Goal: Information Seeking & Learning: Find specific fact

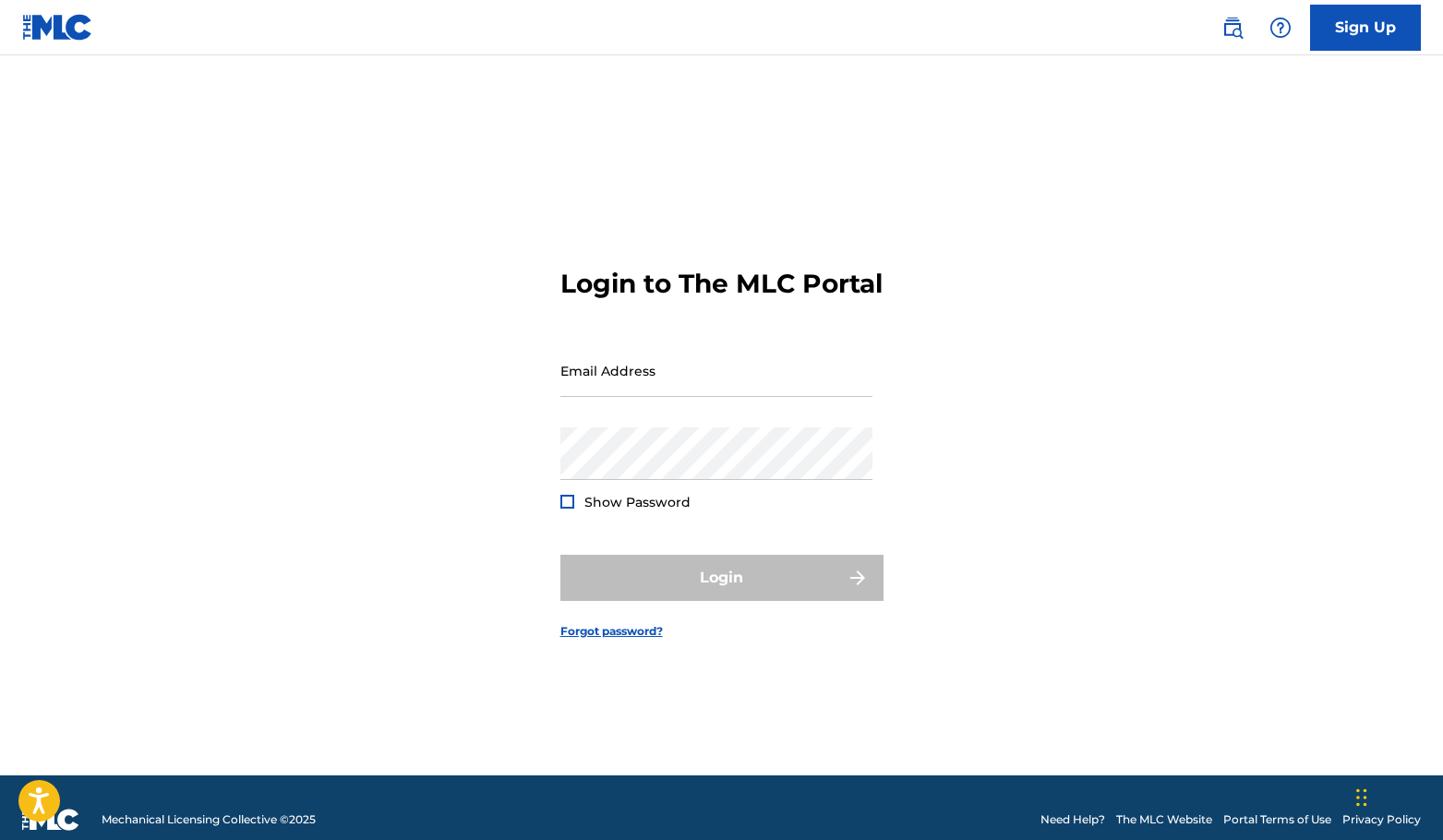
click at [1180, 818] on link "The MLC Website" at bounding box center [1163, 819] width 96 height 17
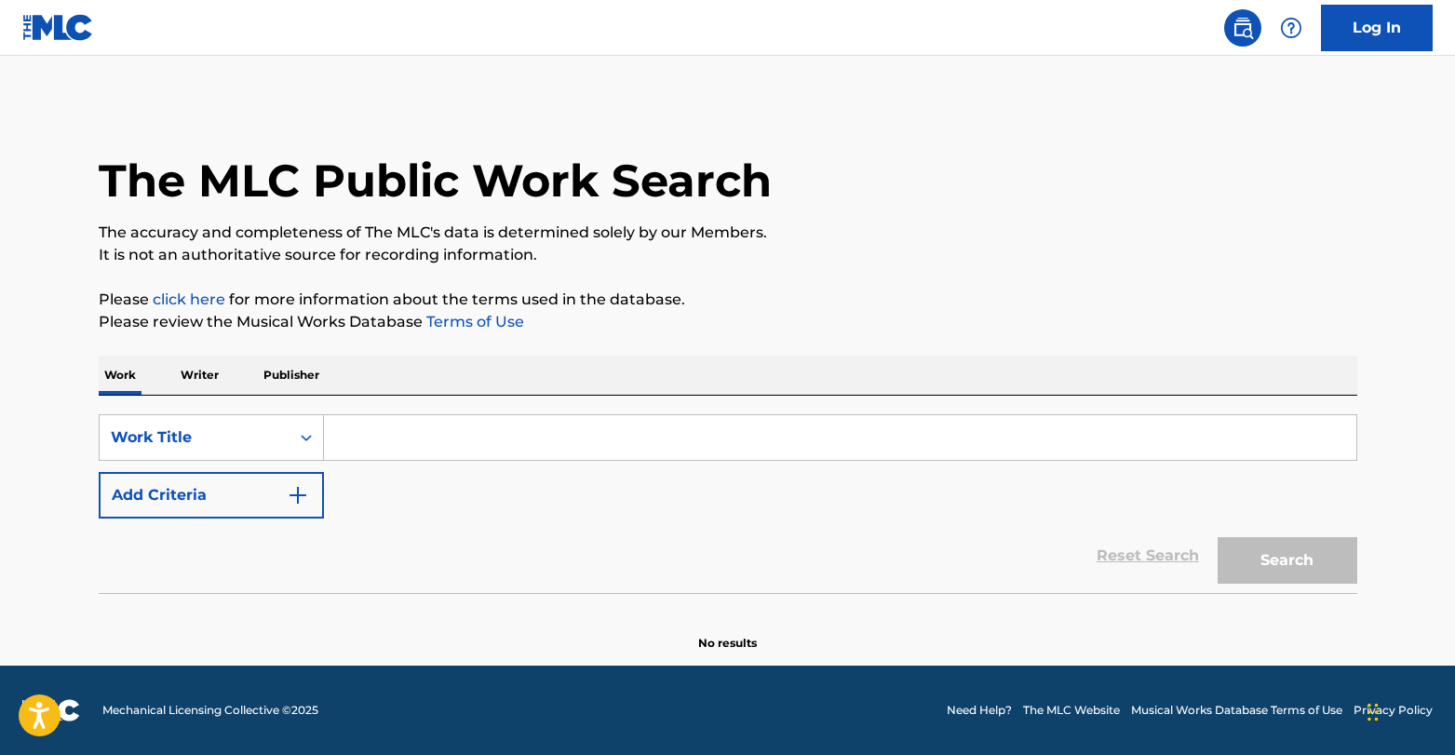
click at [398, 421] on input "Search Form" at bounding box center [840, 437] width 1032 height 45
click at [292, 439] on div "Search Form" at bounding box center [306, 438] width 34 height 34
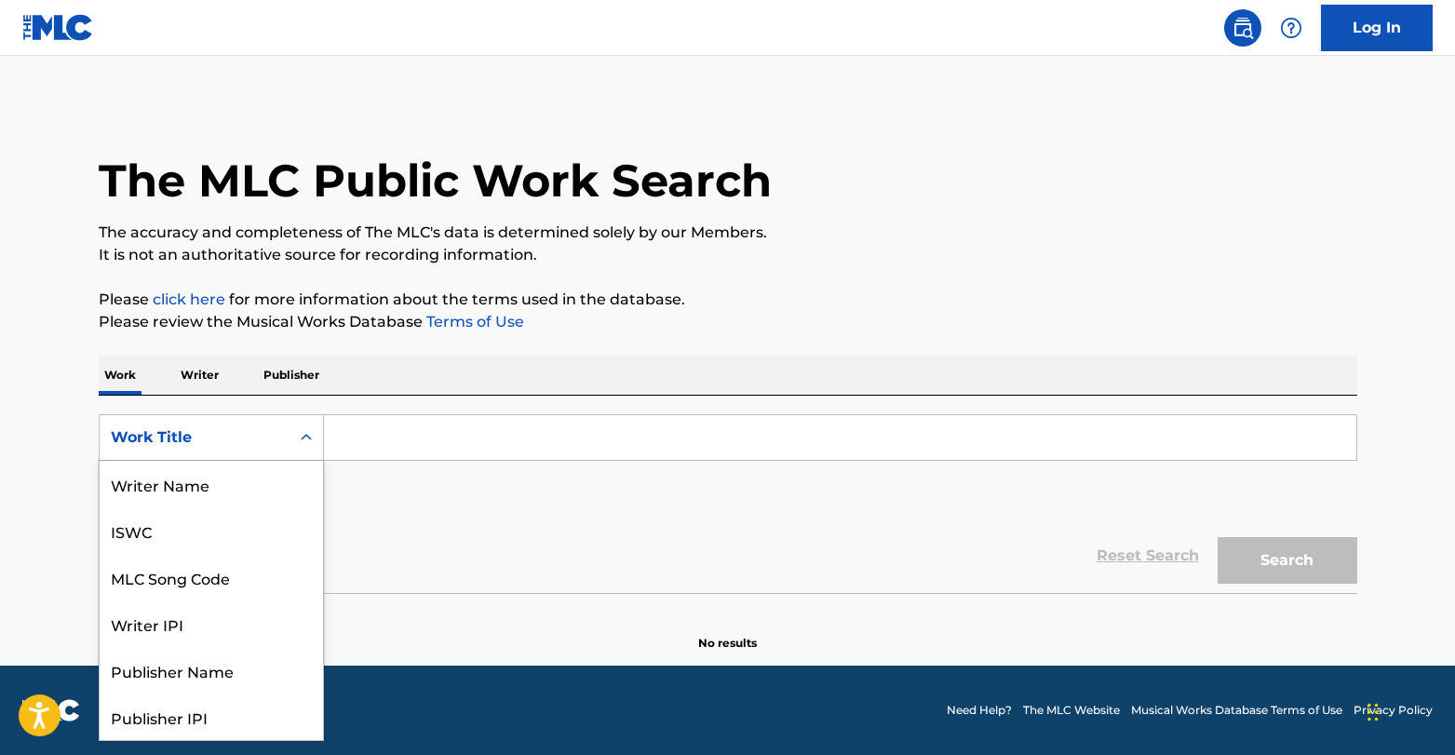
scroll to position [93, 0]
click at [292, 439] on div "Search Form" at bounding box center [306, 438] width 34 height 34
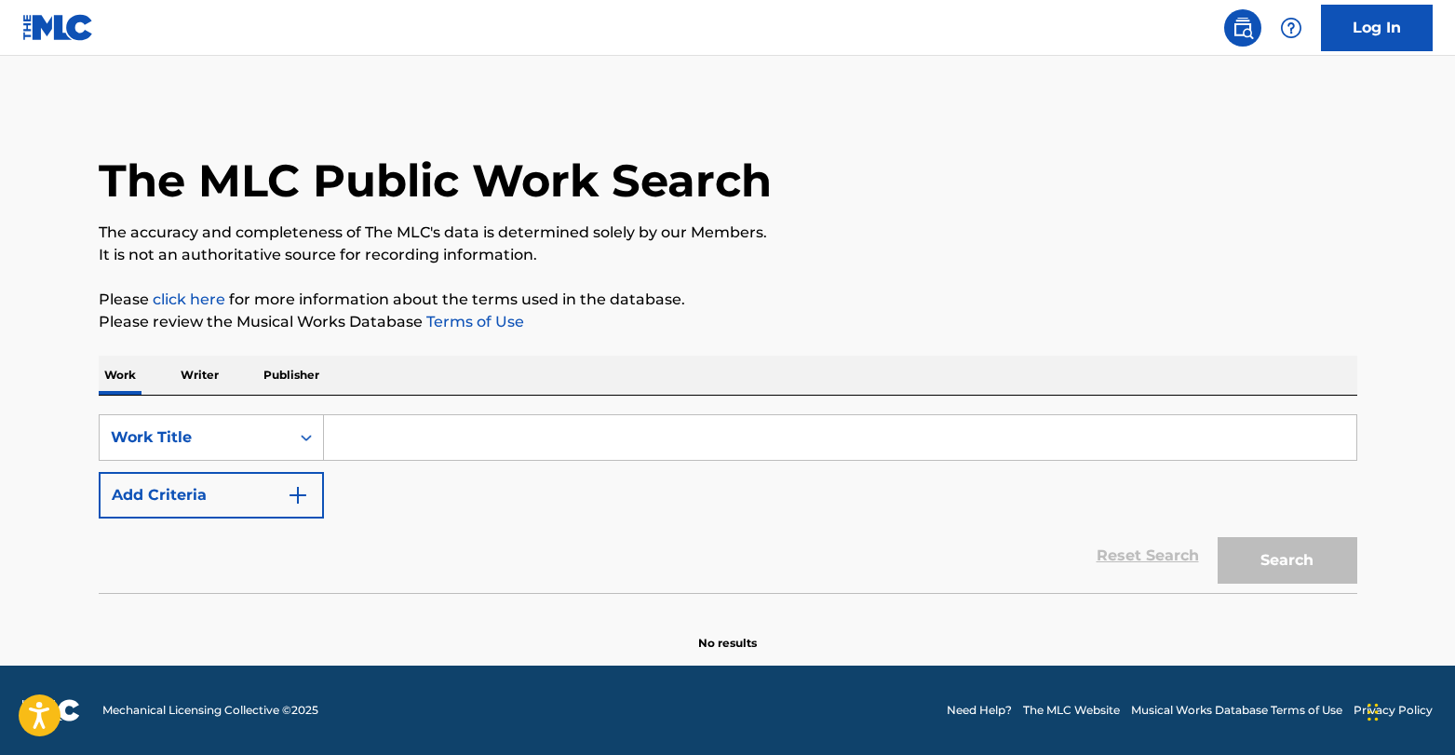
click at [368, 448] on input "Search Form" at bounding box center [840, 437] width 1032 height 45
type input "suddenly"
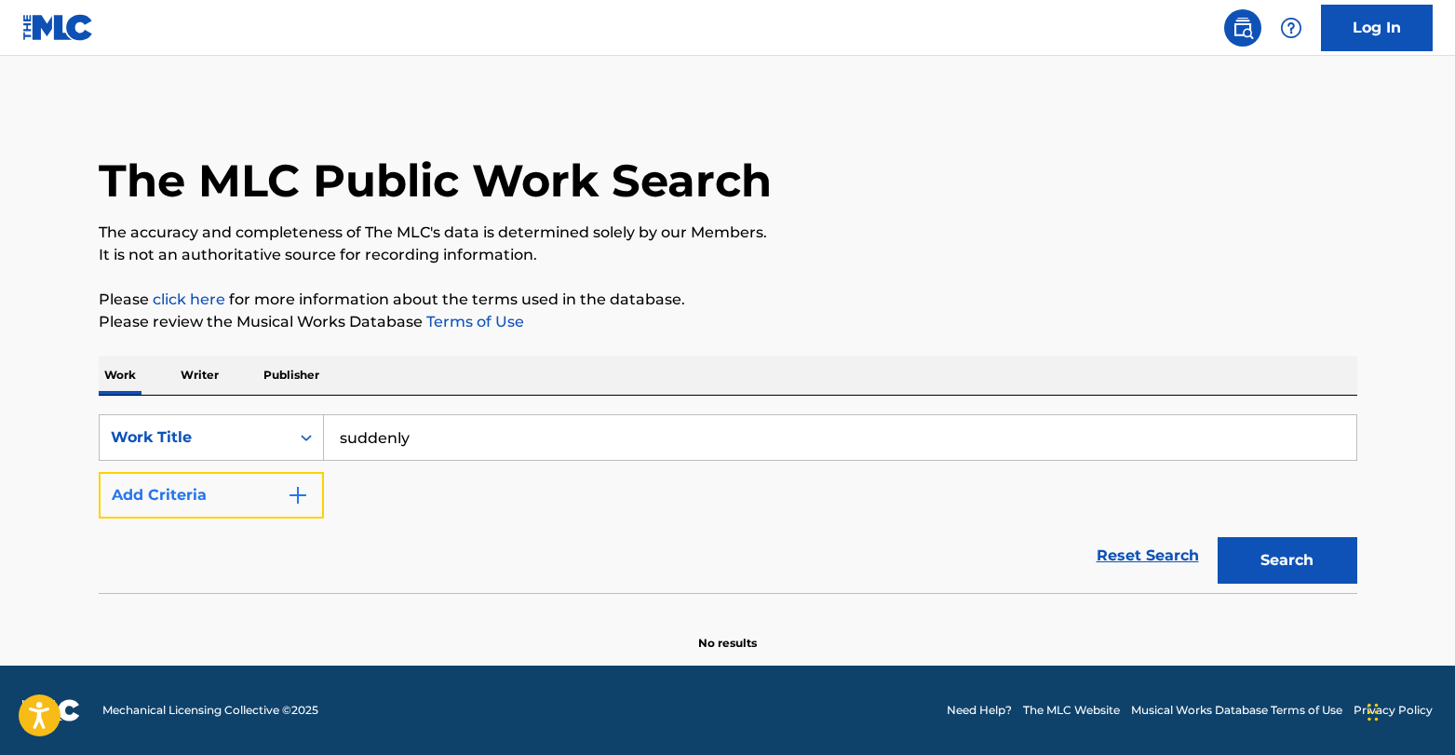
click at [298, 486] on img "Search Form" at bounding box center [298, 495] width 22 height 22
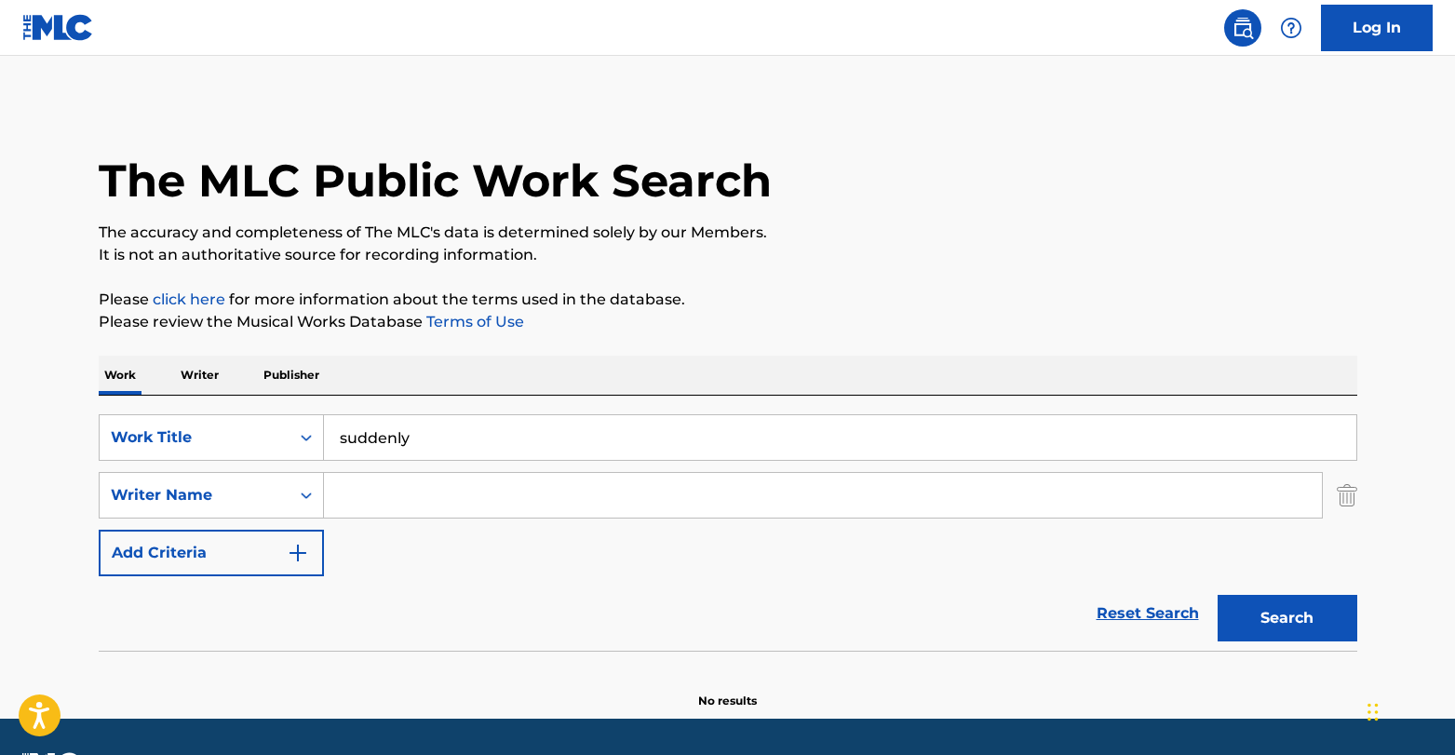
click at [353, 482] on input "Search Form" at bounding box center [823, 495] width 998 height 45
type input "beamish"
click at [1217, 595] on button "Search" at bounding box center [1287, 618] width 140 height 47
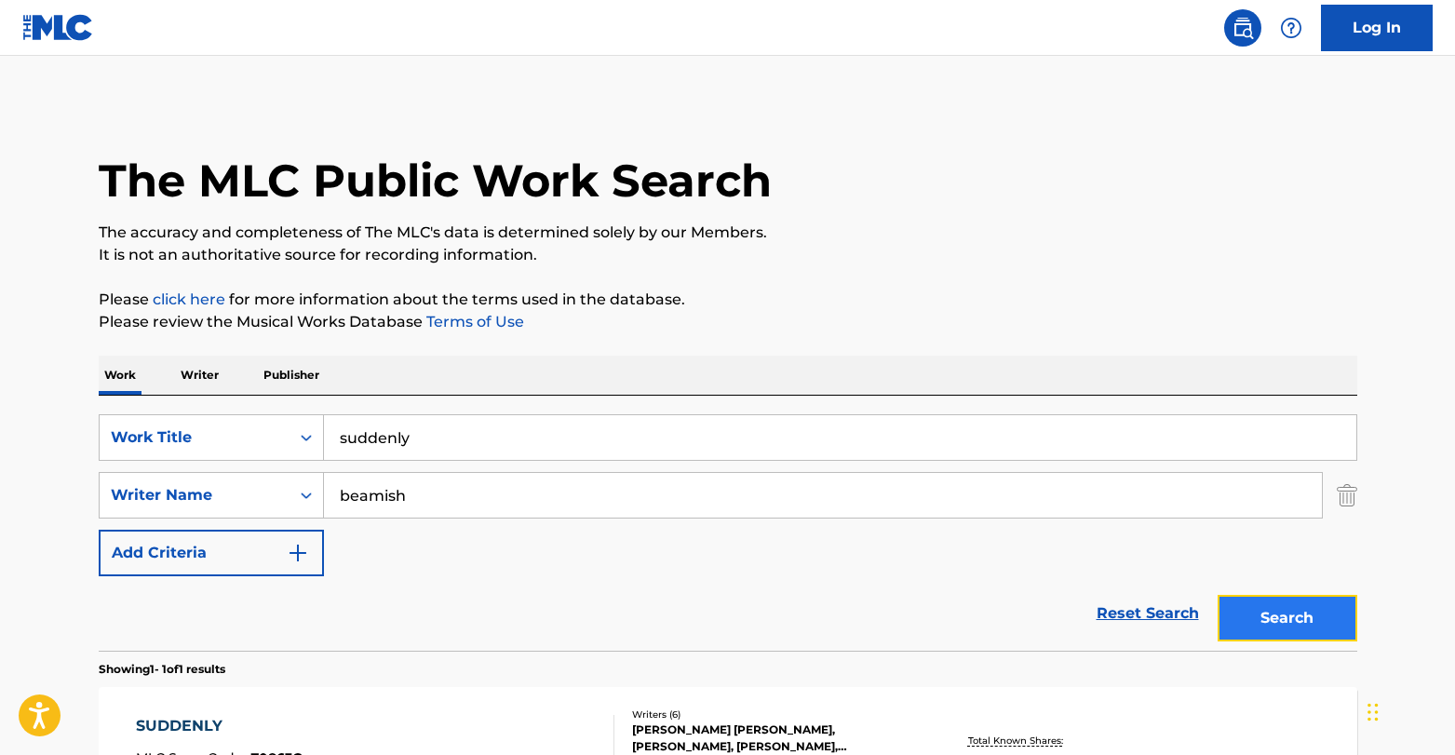
click at [1293, 619] on button "Search" at bounding box center [1287, 618] width 140 height 47
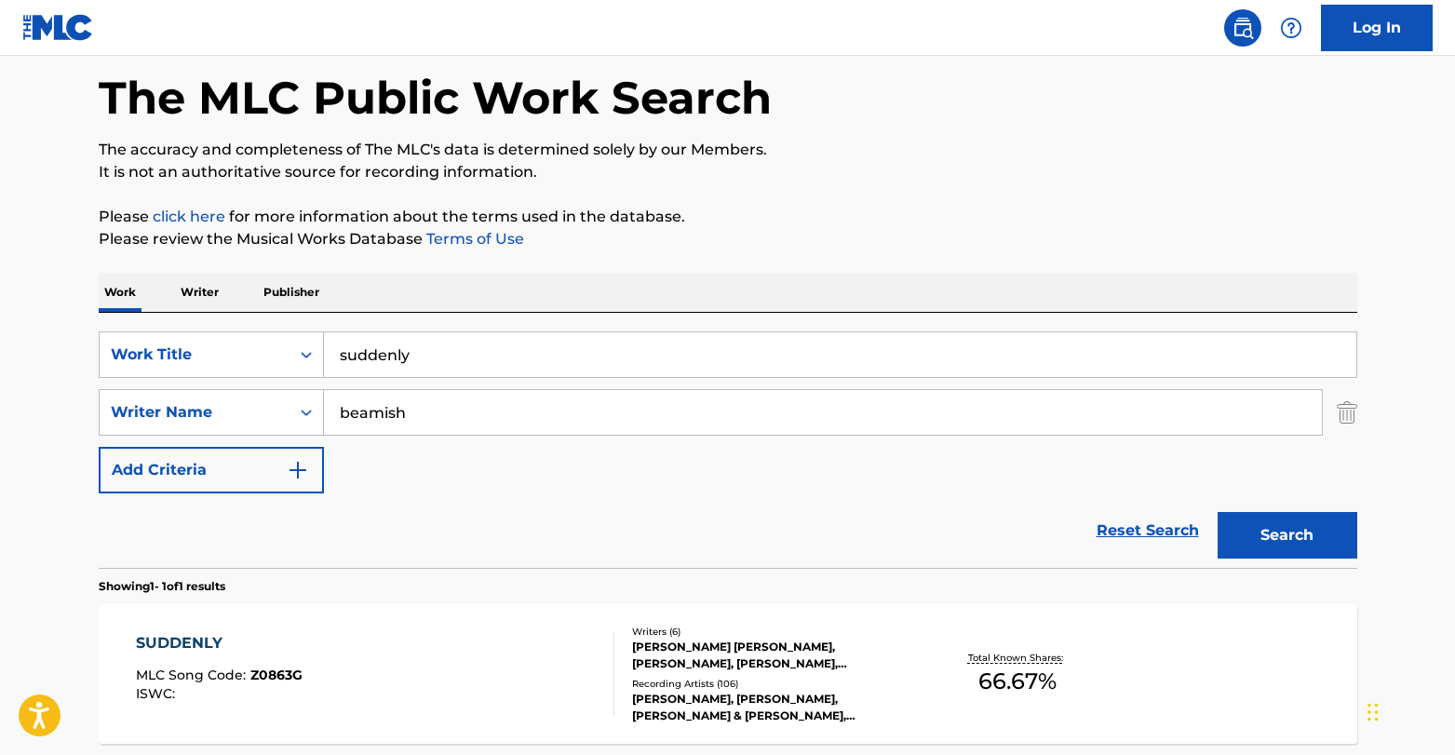
scroll to position [124, 0]
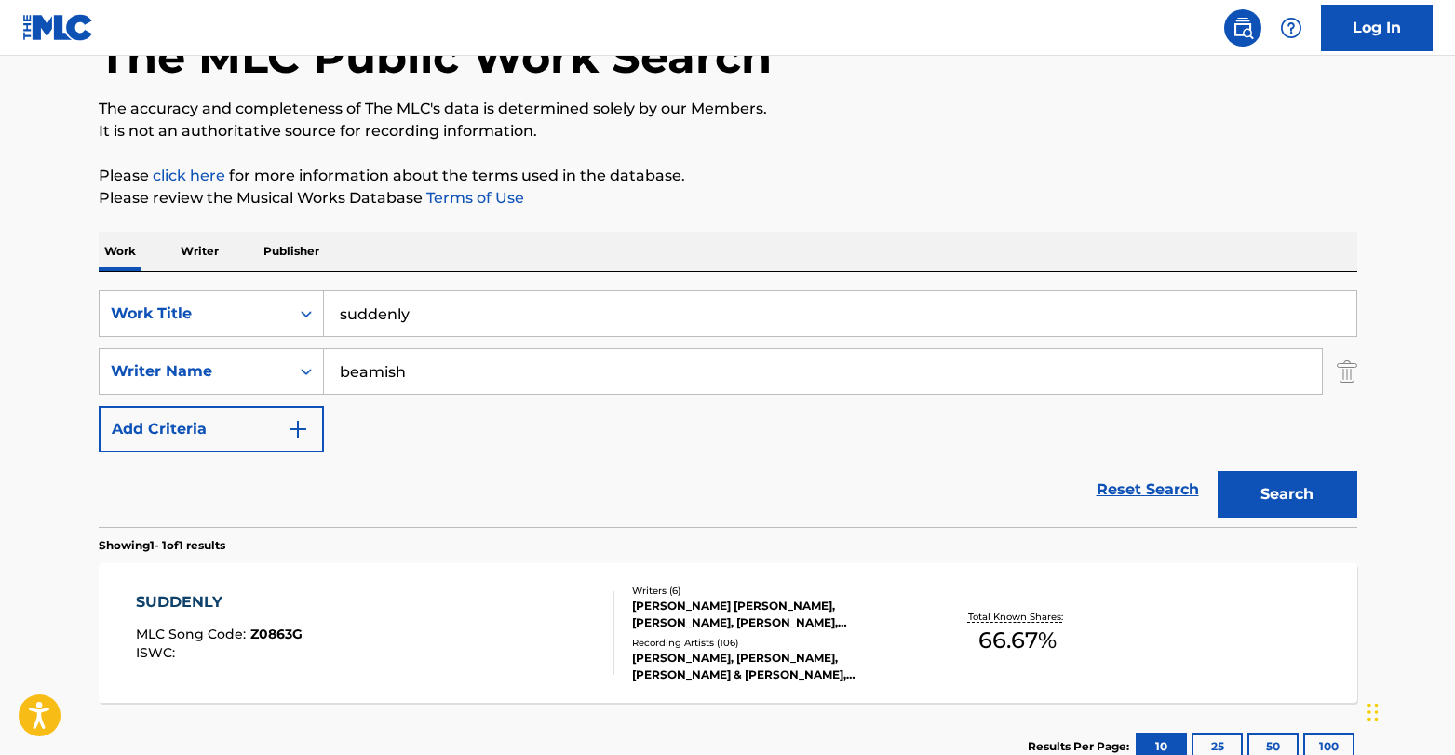
click at [1018, 638] on span "66.67 %" at bounding box center [1017, 641] width 78 height 34
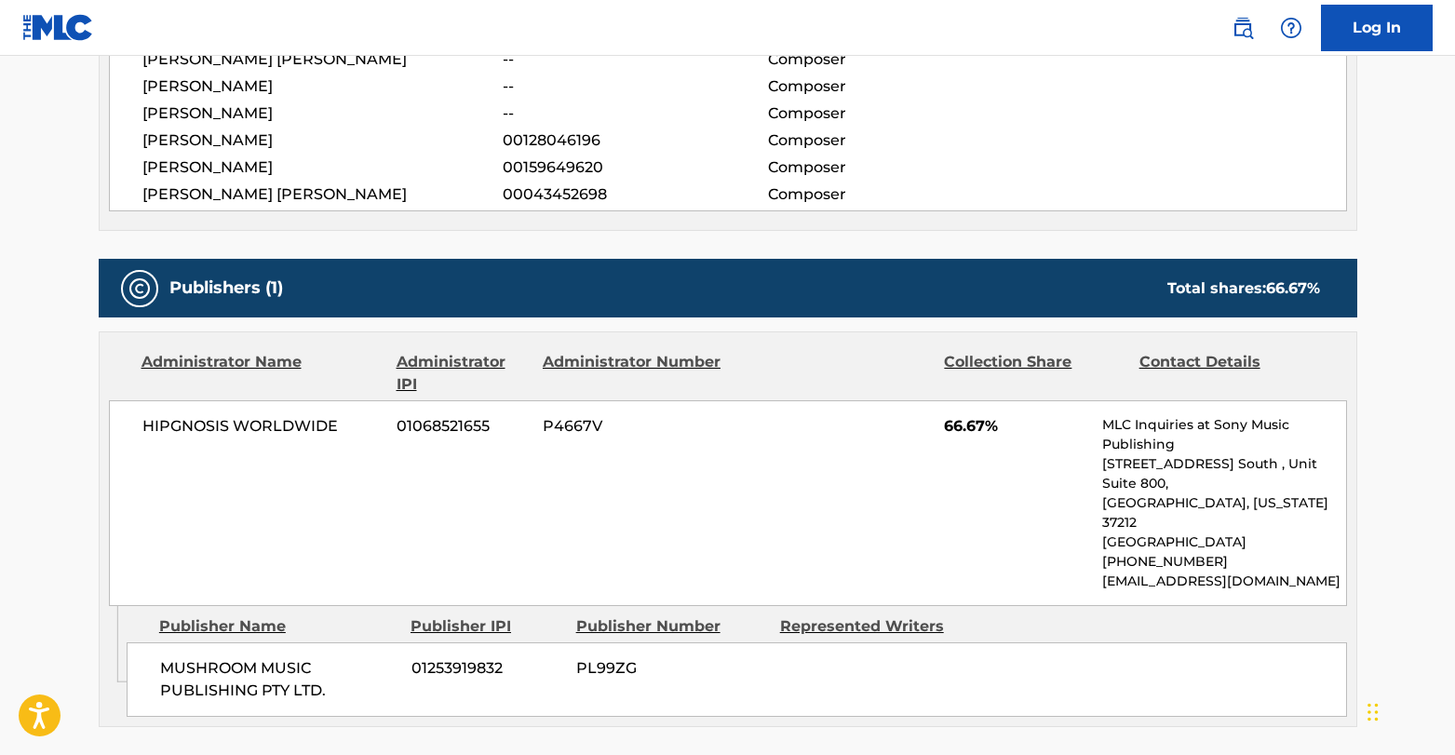
scroll to position [483, 0]
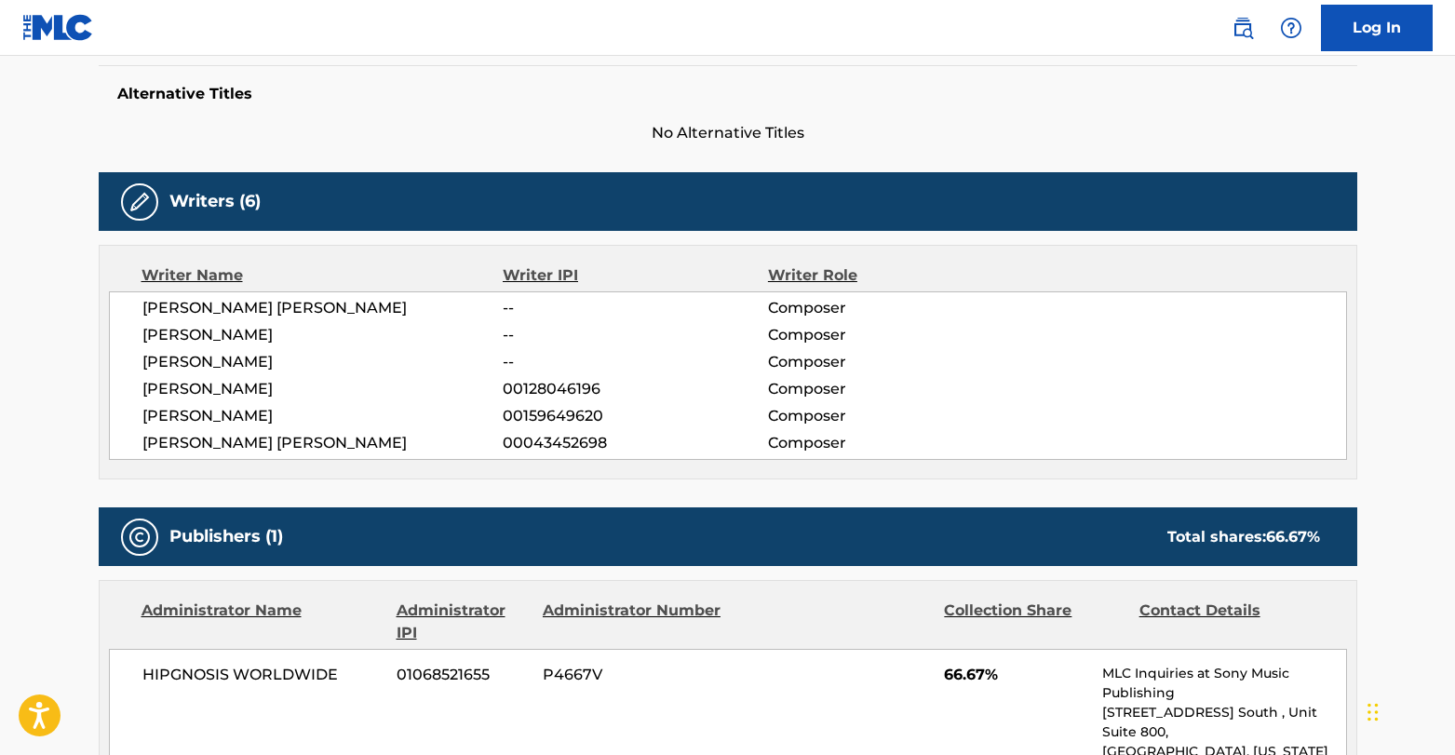
click at [380, 31] on nav "Log In" at bounding box center [727, 28] width 1455 height 56
